Goal: Task Accomplishment & Management: Complete application form

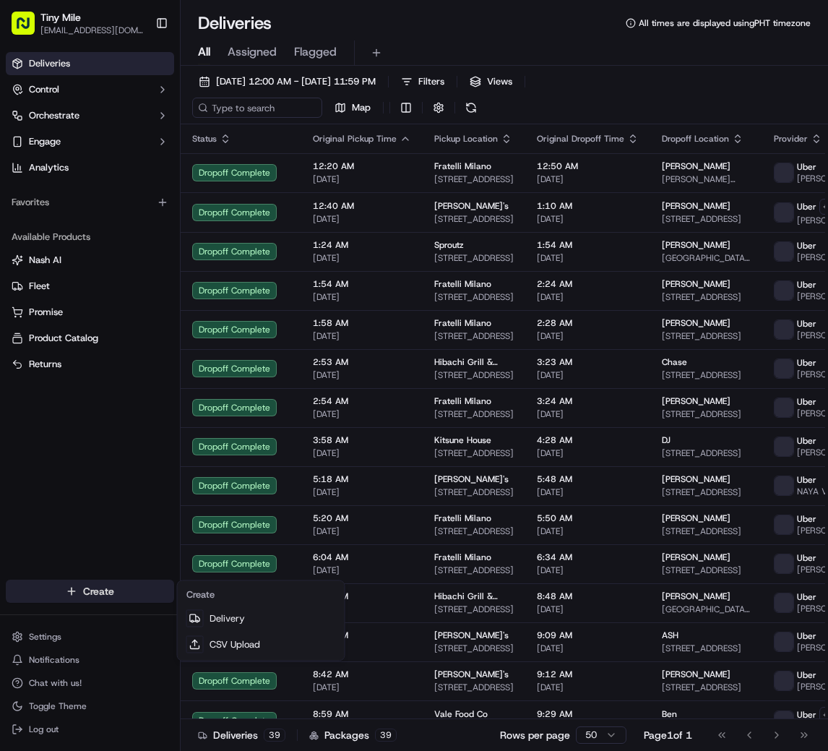
click at [61, 586] on html "Tiny Mile [EMAIL_ADDRESS][DOMAIN_NAME] Toggle Sidebar Deliveries Control Orches…" at bounding box center [414, 375] width 828 height 751
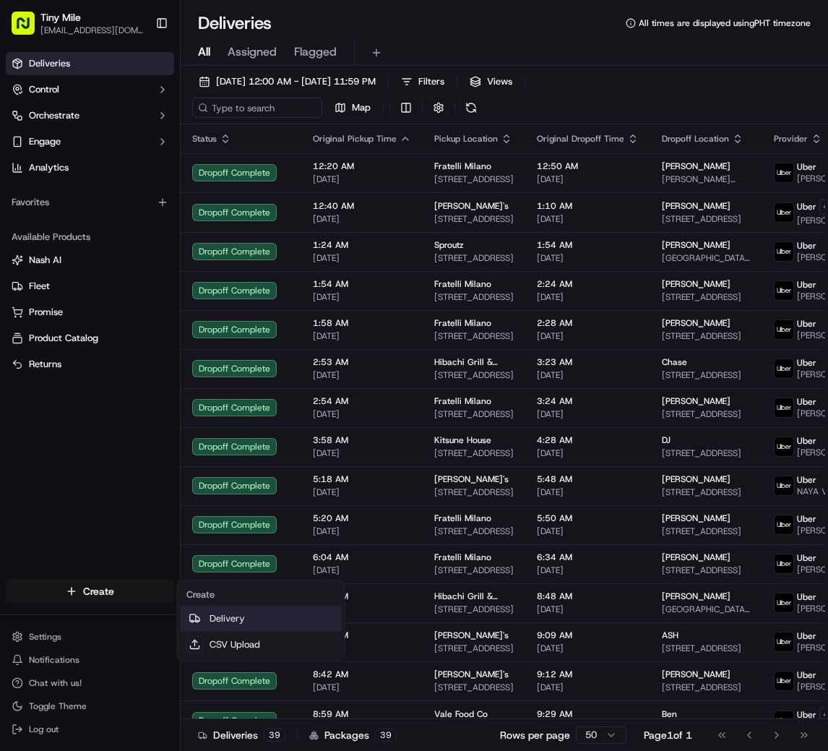
click at [219, 612] on link "Delivery" at bounding box center [261, 619] width 161 height 26
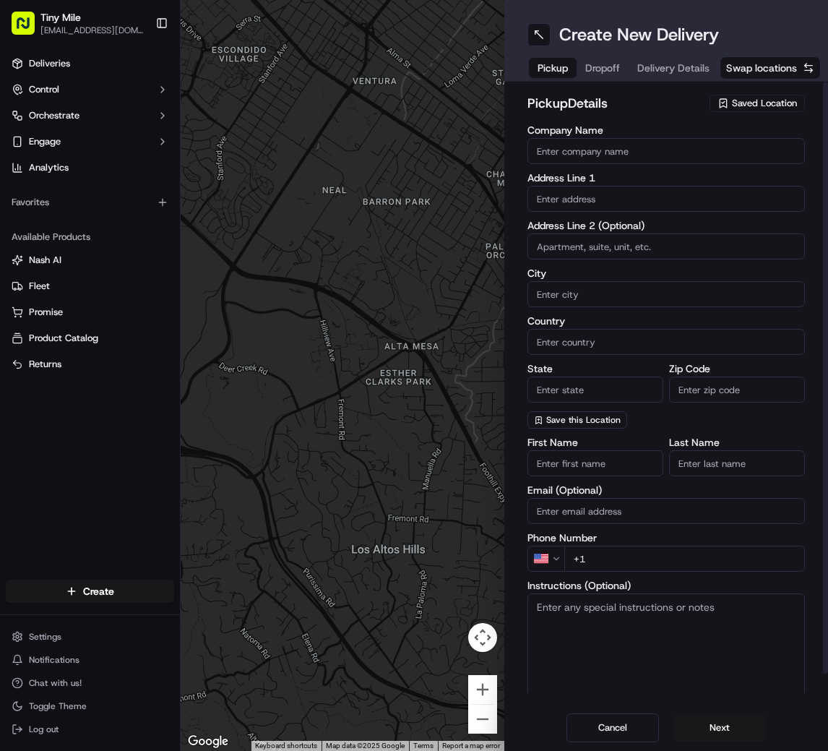
click at [738, 109] on span "Saved Location" at bounding box center [764, 103] width 65 height 13
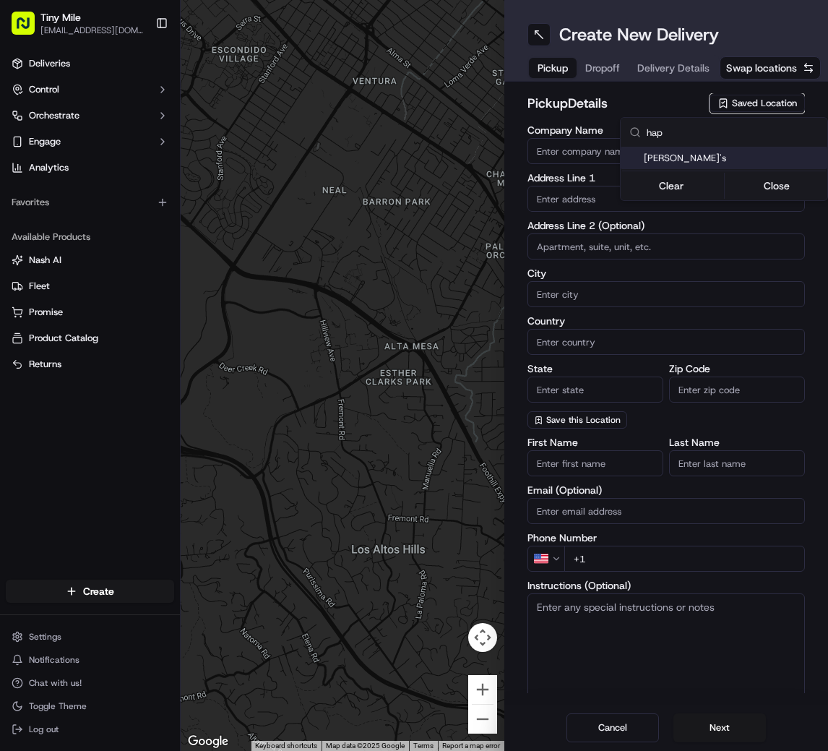
type input "hap"
click at [699, 165] on div "[PERSON_NAME]'s" at bounding box center [724, 158] width 207 height 22
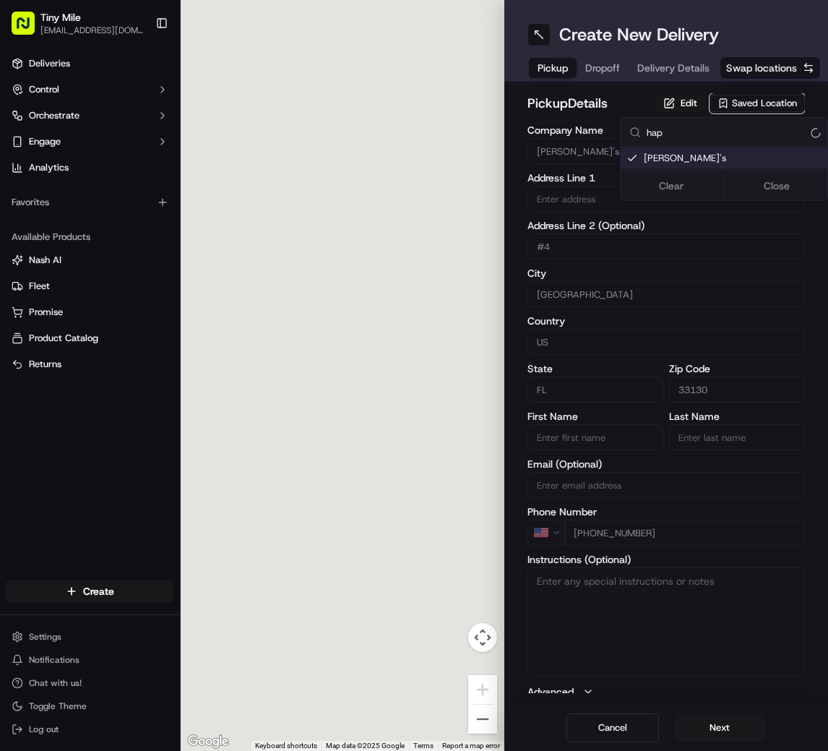
type input "[PERSON_NAME]'s"
type input "[STREET_ADDRESS]"
type input "#4"
type input "[GEOGRAPHIC_DATA]"
type input "US"
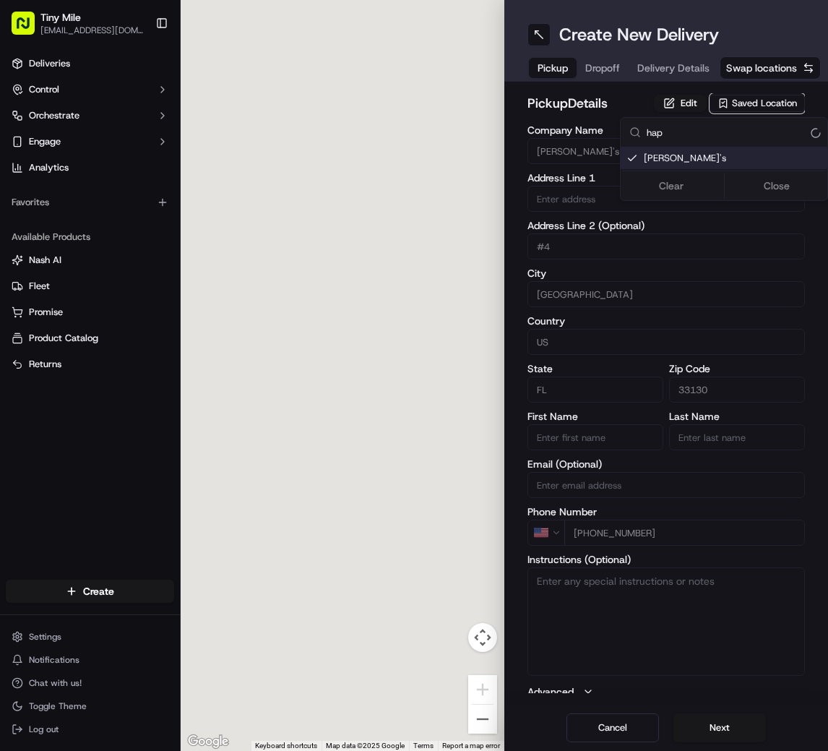
type input "FL"
type input "33130"
type input "[PHONE_NUMBER]"
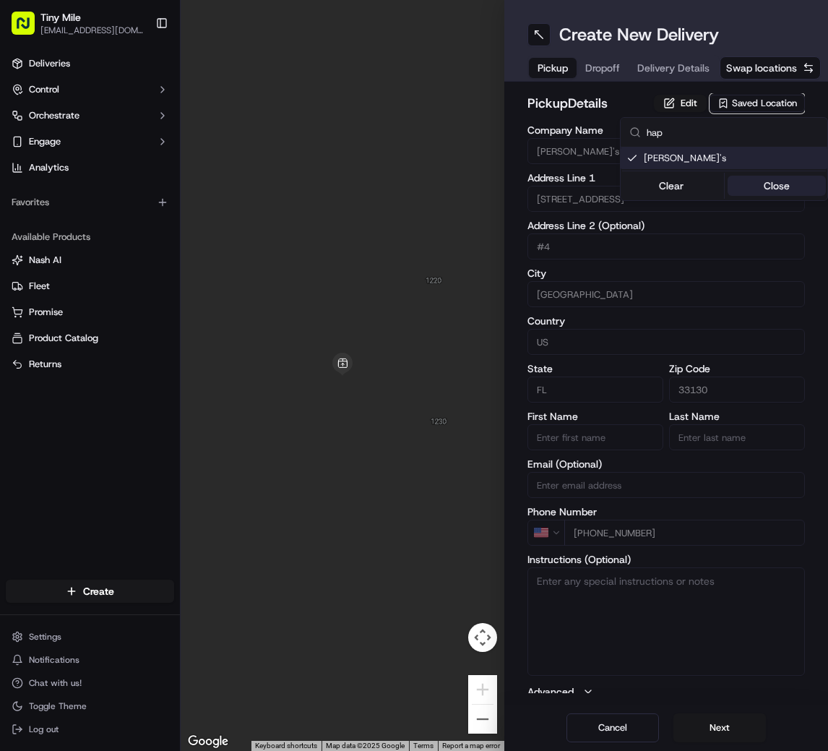
click at [778, 186] on button "Close" at bounding box center [777, 186] width 99 height 20
